Goal: Complete application form: Complete application form

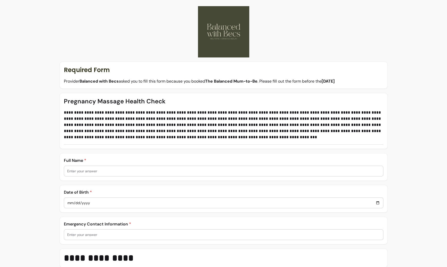
scroll to position [24, 0]
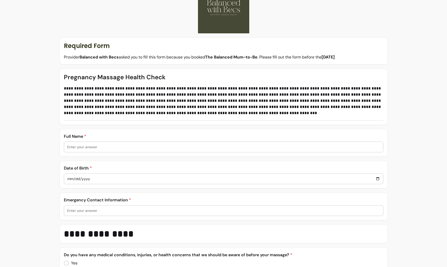
click at [96, 150] on div at bounding box center [223, 147] width 313 height 10
type input "[PERSON_NAME]"
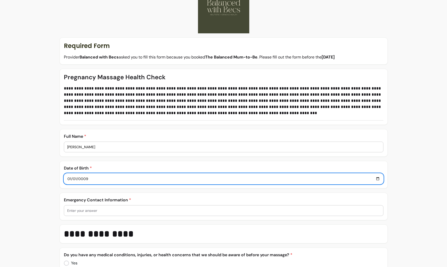
type input "0089-12-31"
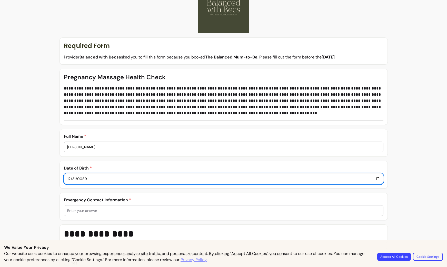
click at [391, 256] on button "Accept All Cookies" at bounding box center [394, 256] width 34 height 8
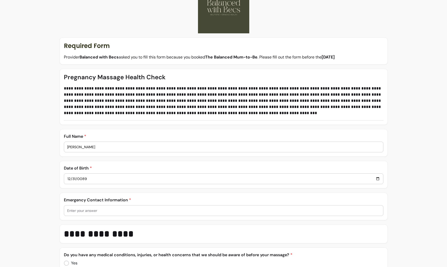
click at [72, 177] on input "0089-12-31" at bounding box center [223, 179] width 313 height 6
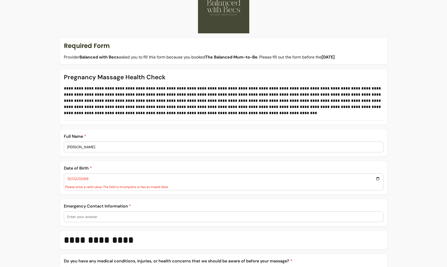
type input "0089-12-02"
type input "0089-11-30"
click at [77, 177] on input "0089-11-30" at bounding box center [223, 179] width 313 height 6
type input "0089-11-02"
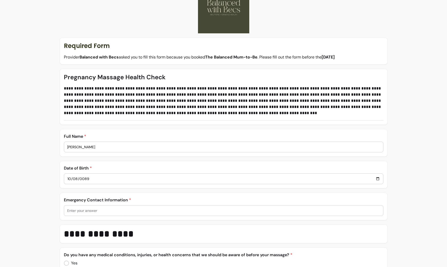
type input "0089-10-08"
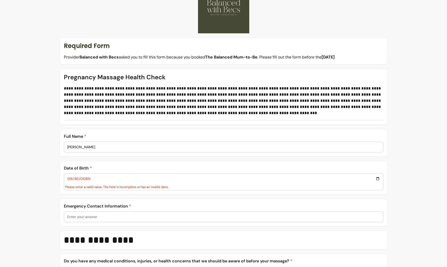
type input "0089-09-30"
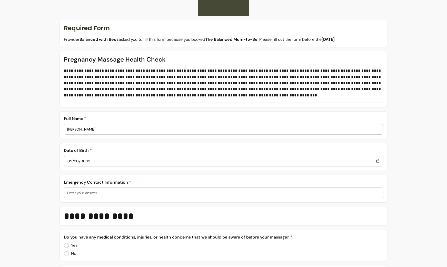
scroll to position [58, 0]
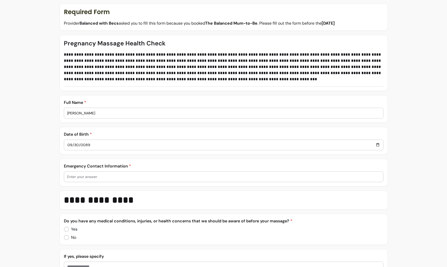
click at [92, 175] on input "text" at bounding box center [223, 176] width 313 height 5
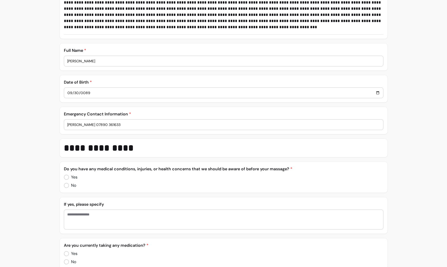
scroll to position [117, 0]
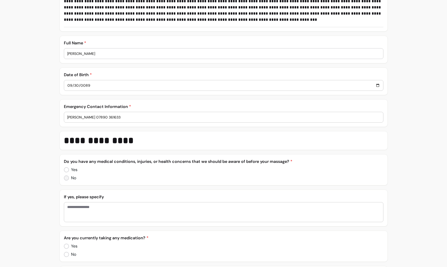
type input "[PERSON_NAME] 07890 361633"
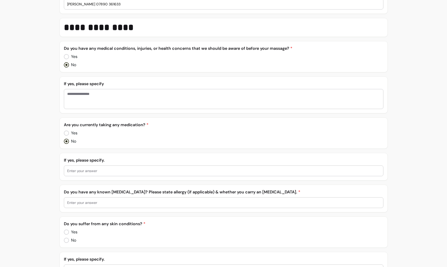
scroll to position [231, 0]
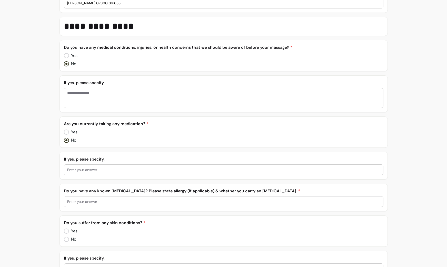
click at [78, 199] on input "text" at bounding box center [223, 201] width 313 height 5
type input "Pencillin"
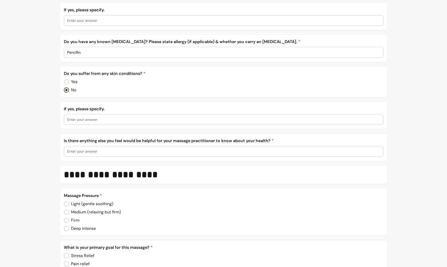
scroll to position [382, 0]
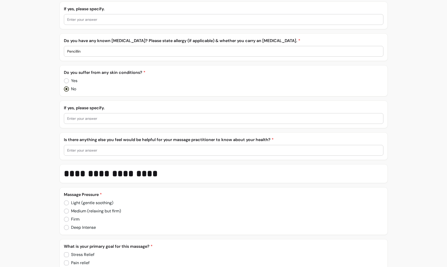
click at [99, 154] on div at bounding box center [223, 150] width 313 height 10
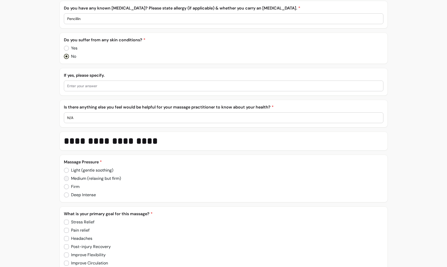
type input "N/A"
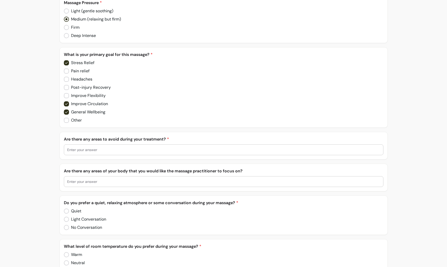
scroll to position [578, 0]
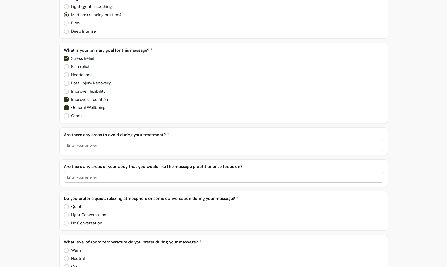
click at [104, 147] on input "text" at bounding box center [223, 145] width 313 height 5
type input "N/A"
click at [101, 175] on input "text" at bounding box center [223, 177] width 313 height 5
type input "k"
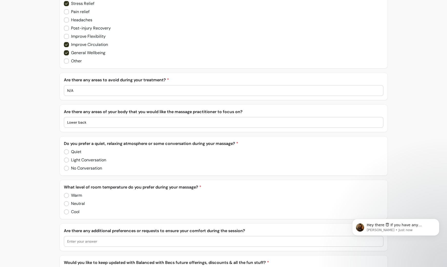
scroll to position [636, 0]
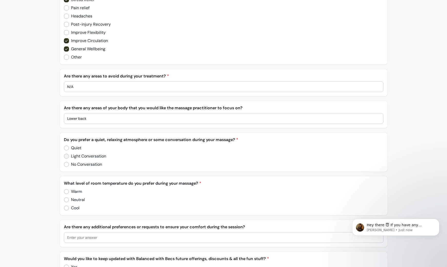
type input "Lower back"
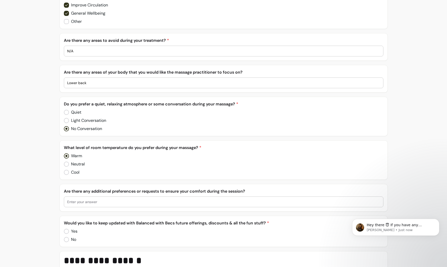
scroll to position [696, 0]
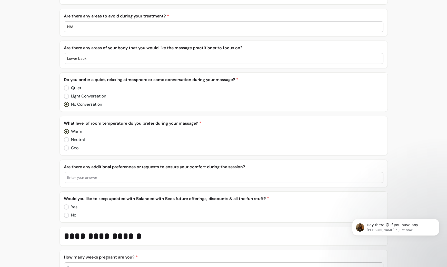
click at [83, 175] on input "text" at bounding box center [223, 177] width 313 height 5
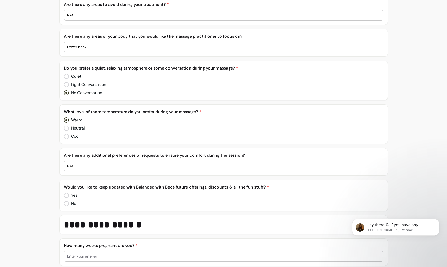
scroll to position [727, 0]
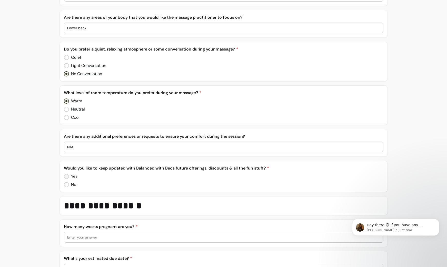
type input "N/A"
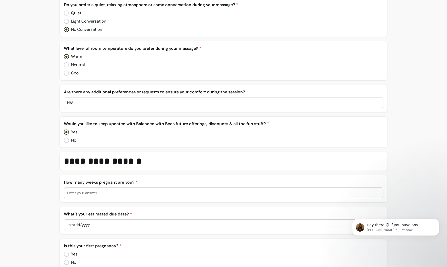
scroll to position [793, 0]
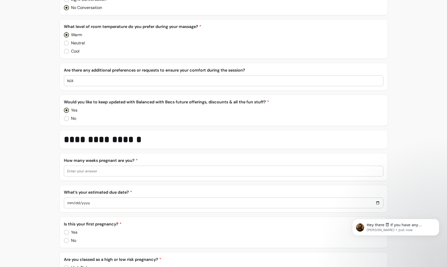
click at [84, 175] on div at bounding box center [223, 171] width 313 height 10
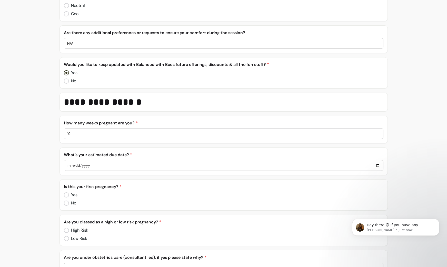
scroll to position [844, 0]
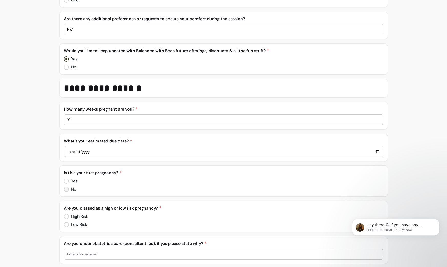
type input "19"
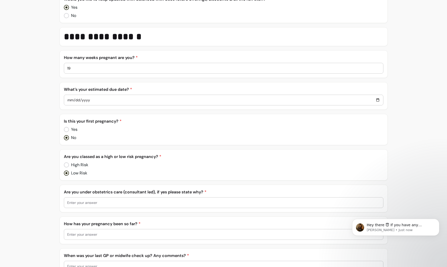
scroll to position [914, 0]
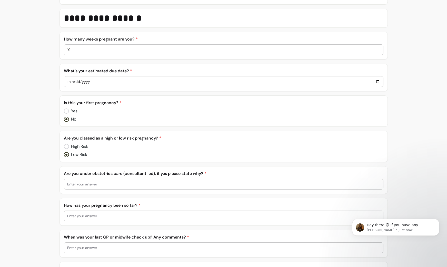
click at [93, 186] on input "text" at bounding box center [223, 183] width 313 height 5
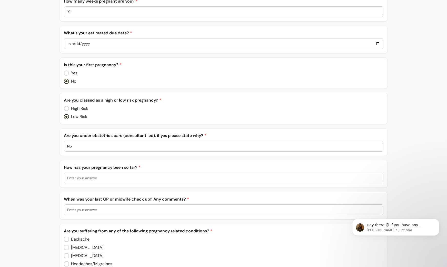
scroll to position [955, 0]
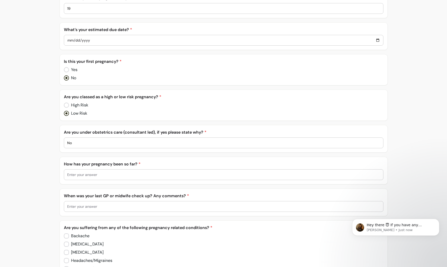
type input "No"
click at [103, 175] on input "text" at bounding box center [223, 174] width 313 height 5
click at [82, 174] on input "Hyperemsis but better now" at bounding box center [223, 174] width 313 height 5
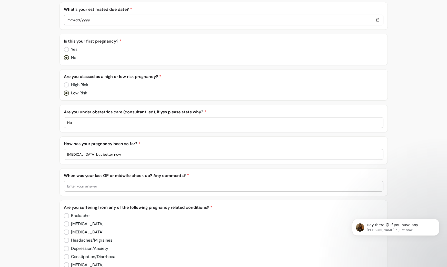
scroll to position [979, 0]
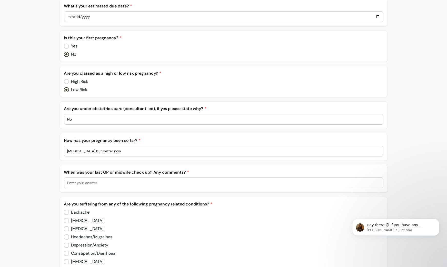
type input "[MEDICAL_DATA] but better now"
click at [104, 184] on input "text" at bounding box center [223, 182] width 313 height 5
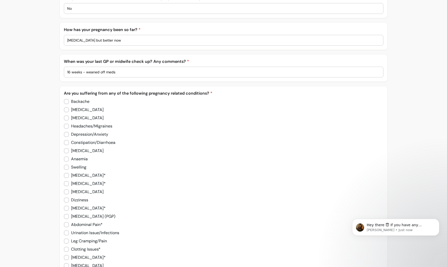
scroll to position [1092, 0]
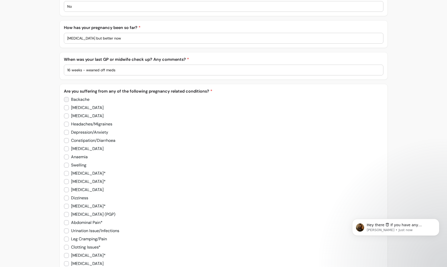
type input "16 weeks - weaned off meds"
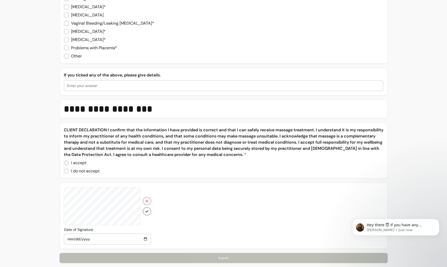
scroll to position [1343, 0]
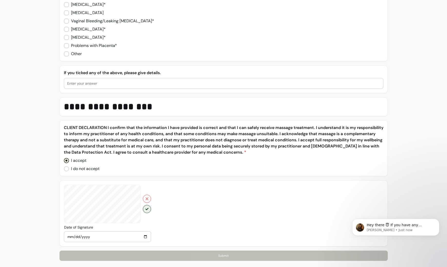
click at [144, 211] on button "button" at bounding box center [147, 209] width 8 height 8
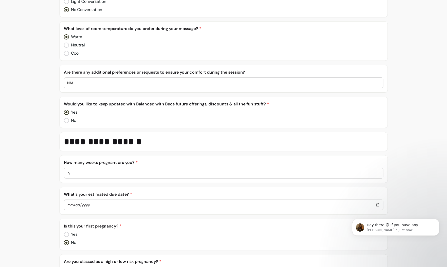
scroll to position [790, 0]
click at [243, 208] on input "date" at bounding box center [223, 206] width 313 height 6
click at [376, 206] on input "date" at bounding box center [223, 206] width 313 height 6
type input "[DATE]"
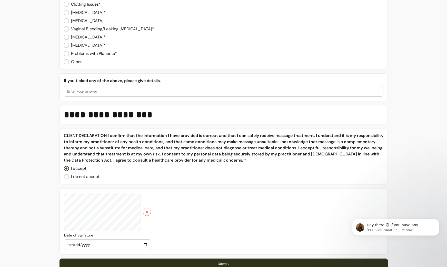
scroll to position [1343, 0]
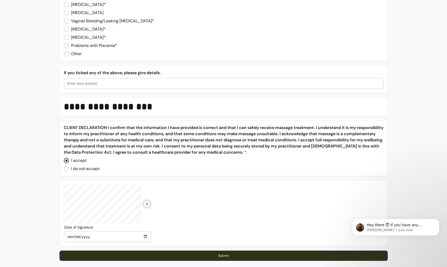
click at [205, 254] on button "Submit" at bounding box center [223, 255] width 328 height 10
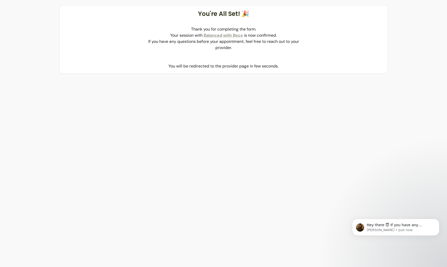
scroll to position [0, 0]
